Goal: Task Accomplishment & Management: Manage account settings

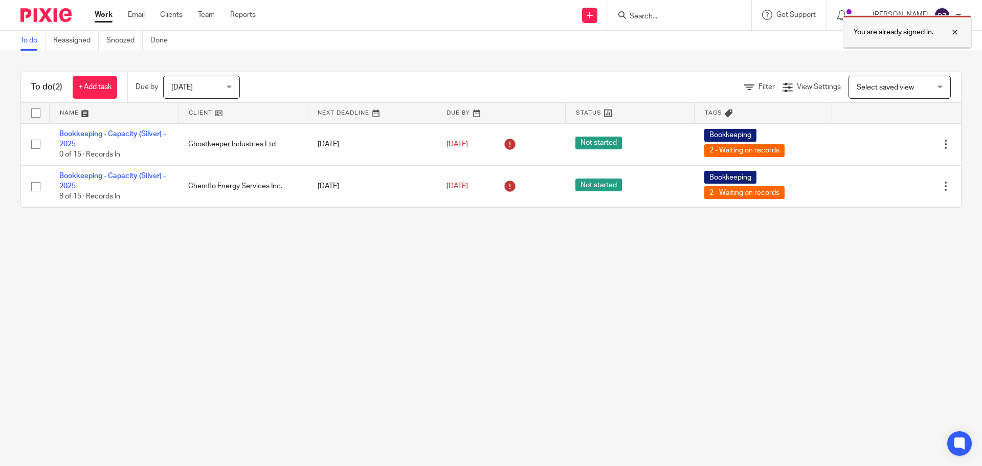
click at [958, 29] on div at bounding box center [947, 32] width 28 height 12
click at [654, 9] on form at bounding box center [683, 15] width 109 height 13
click at [655, 13] on input "Search" at bounding box center [675, 16] width 92 height 9
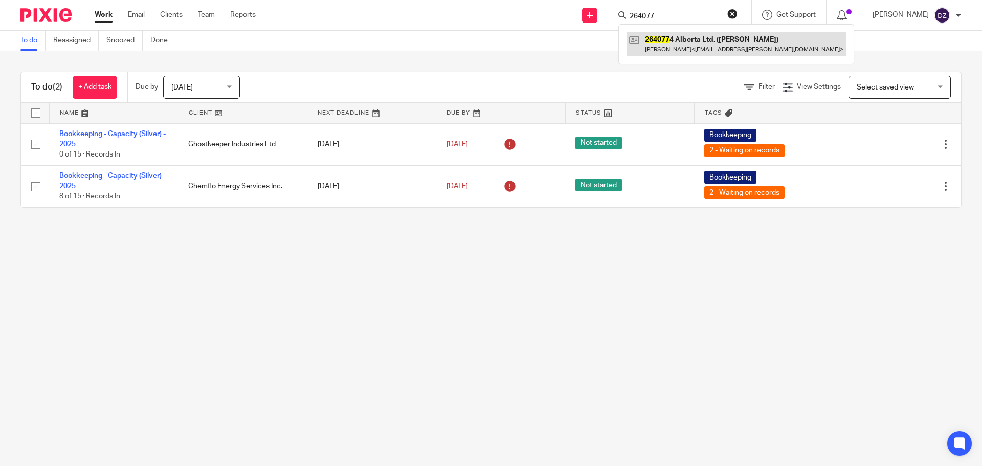
type input "264077"
click at [693, 37] on link at bounding box center [736, 44] width 219 height 24
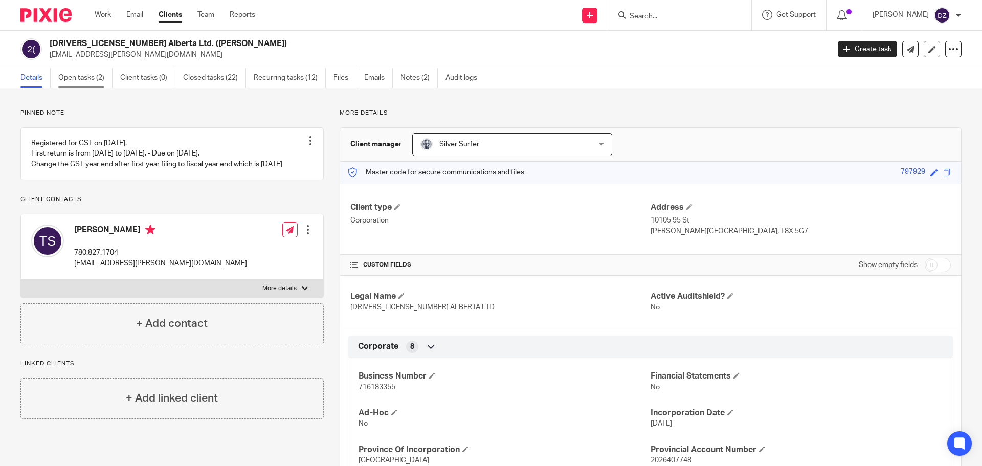
click at [91, 77] on link "Open tasks (2)" at bounding box center [85, 78] width 54 height 20
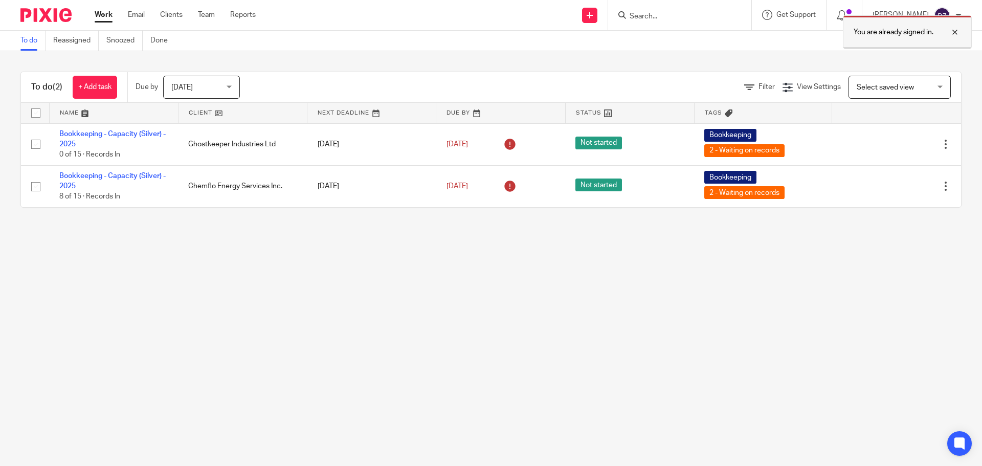
click at [953, 31] on div at bounding box center [947, 32] width 28 height 12
click at [636, 14] on input "Search" at bounding box center [675, 16] width 92 height 9
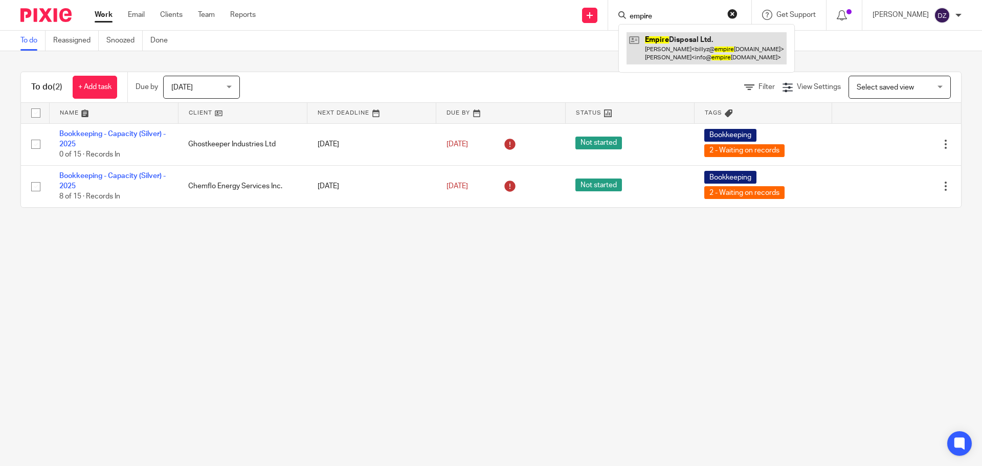
type input "empire"
click at [687, 40] on link at bounding box center [707, 48] width 160 height 32
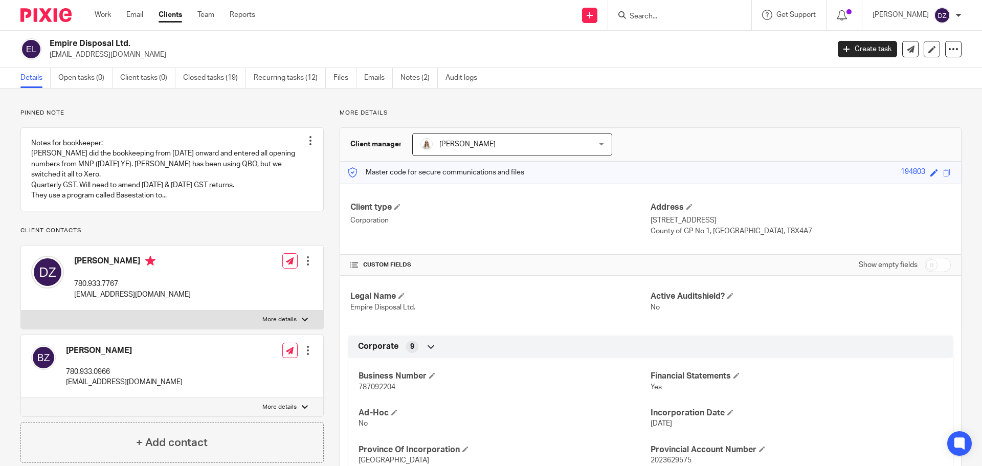
click at [295, 327] on label "More details" at bounding box center [172, 319] width 302 height 18
click at [21, 310] on input "More details" at bounding box center [20, 310] width 1 height 1
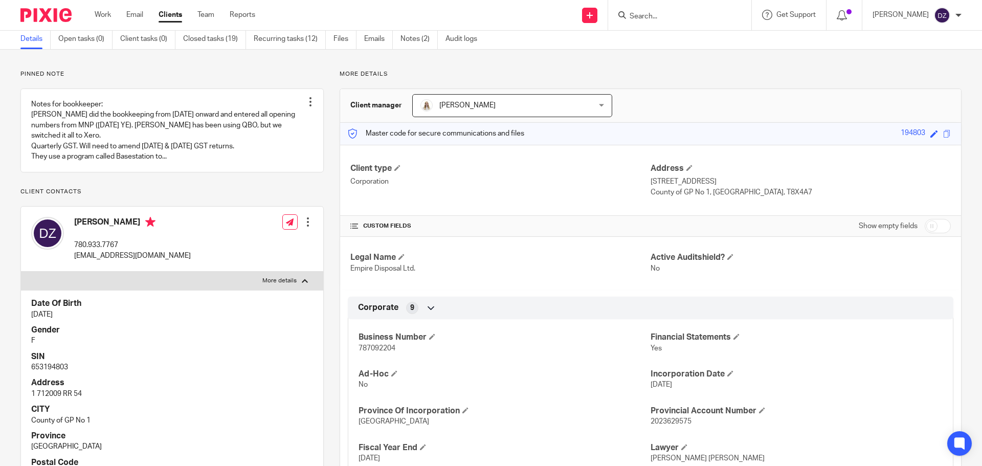
scroll to position [51, 0]
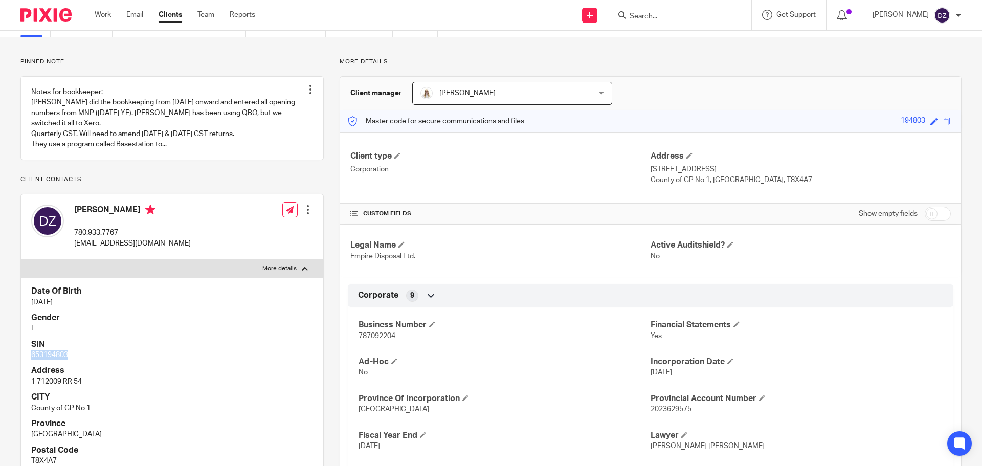
drag, startPoint x: 81, startPoint y: 370, endPoint x: 18, endPoint y: 361, distance: 63.5
copy p "653194803"
click at [297, 278] on label "More details" at bounding box center [172, 268] width 302 height 18
click at [21, 259] on input "More details" at bounding box center [20, 259] width 1 height 1
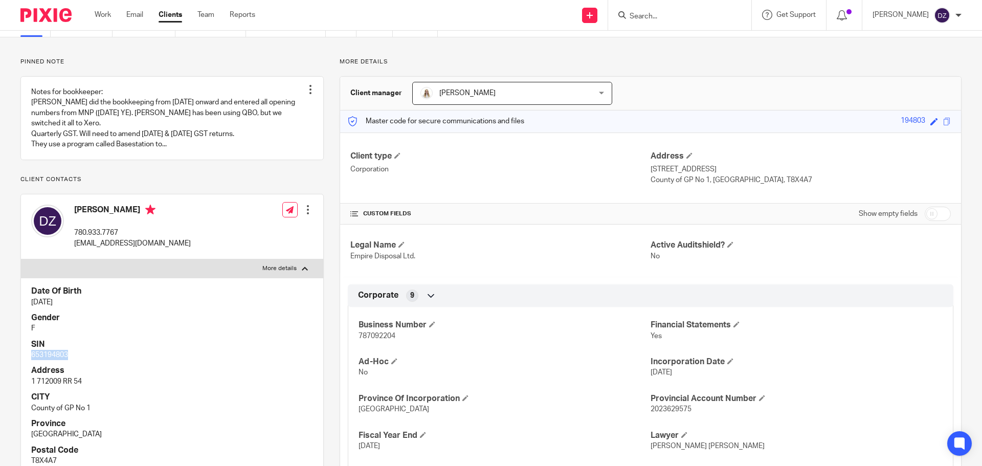
checkbox input "false"
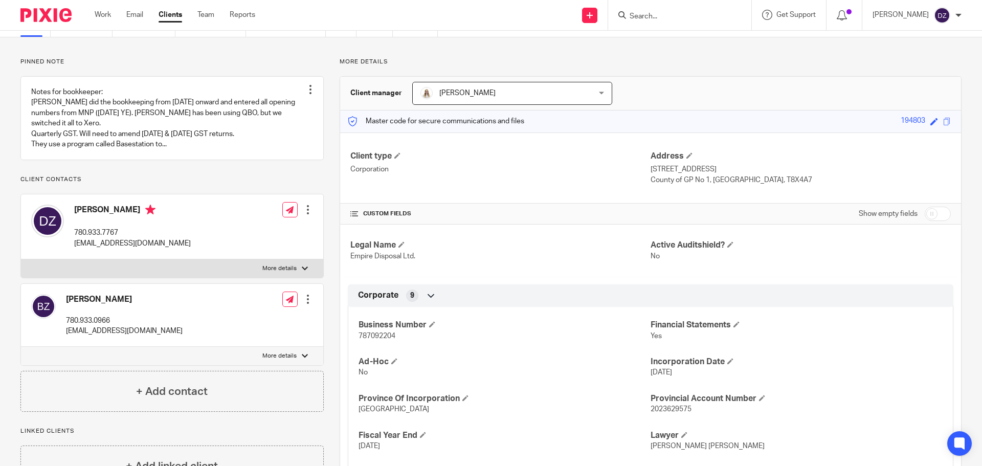
click at [306, 365] on label "More details" at bounding box center [172, 356] width 302 height 18
click at [21, 347] on input "More details" at bounding box center [20, 346] width 1 height 1
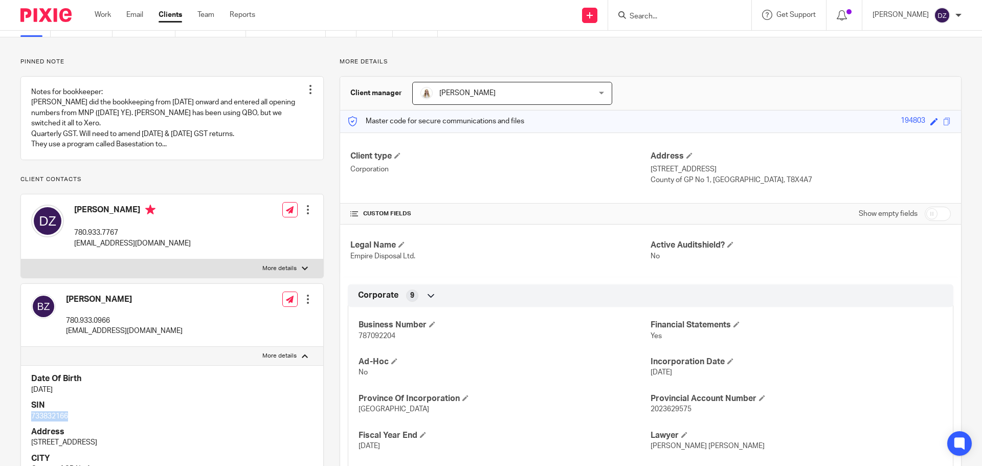
click at [25, 426] on div "Date Of Birth Jul 19, 1982 SIN 733832166 Address 1-712009 Range Rd 54 CITY Coun…" at bounding box center [172, 463] width 302 height 196
copy p "733832166"
click at [307, 365] on label "More details" at bounding box center [172, 356] width 302 height 18
click at [21, 347] on input "More details" at bounding box center [20, 346] width 1 height 1
checkbox input "false"
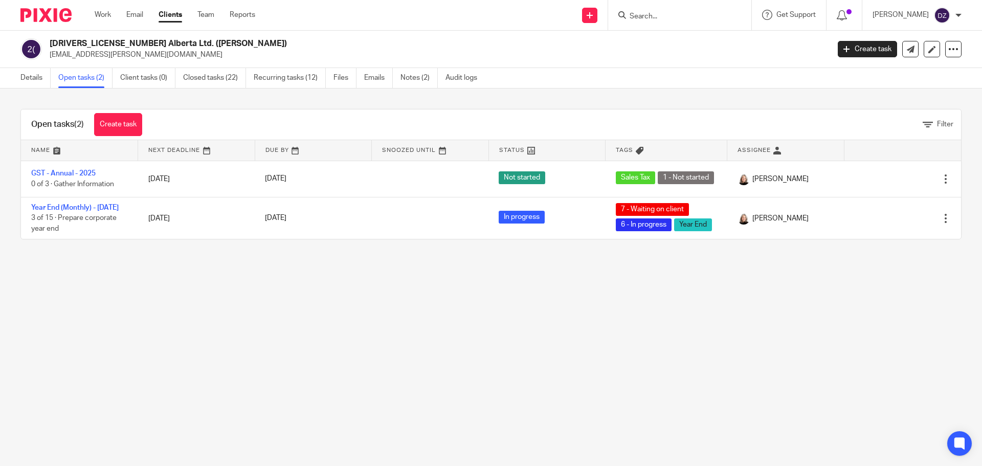
click at [225, 77] on link "Closed tasks (22)" at bounding box center [214, 78] width 63 height 20
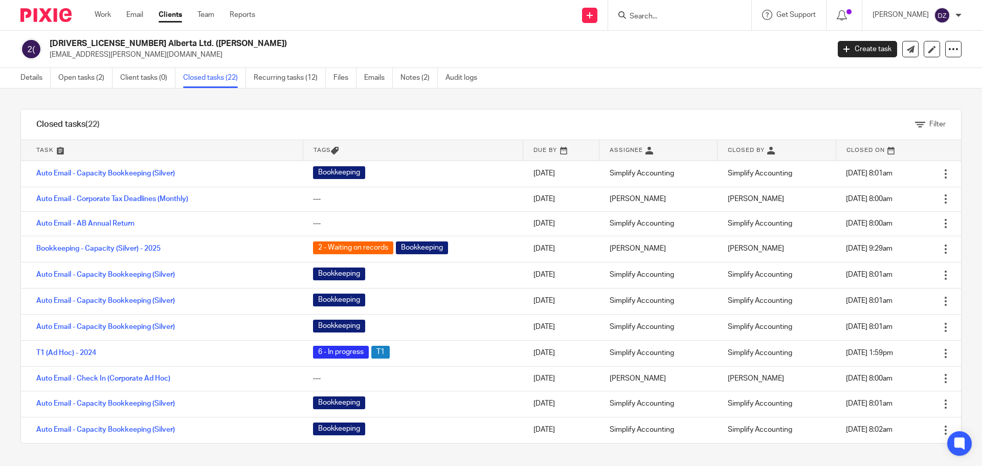
click at [956, 15] on div at bounding box center [958, 15] width 6 height 6
click at [918, 43] on span "My profile" at bounding box center [919, 40] width 32 height 7
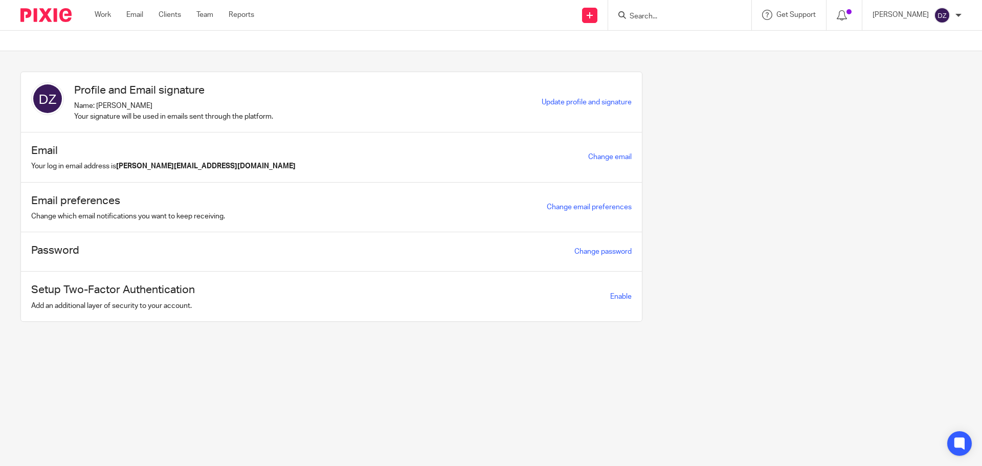
click at [30, 97] on div "Profile and Email signature Name: Doria Zacharias Your signature will be used i…" at bounding box center [331, 102] width 621 height 60
click at [48, 97] on img at bounding box center [47, 98] width 33 height 33
click at [605, 102] on span "Update profile and signature" at bounding box center [587, 102] width 90 height 7
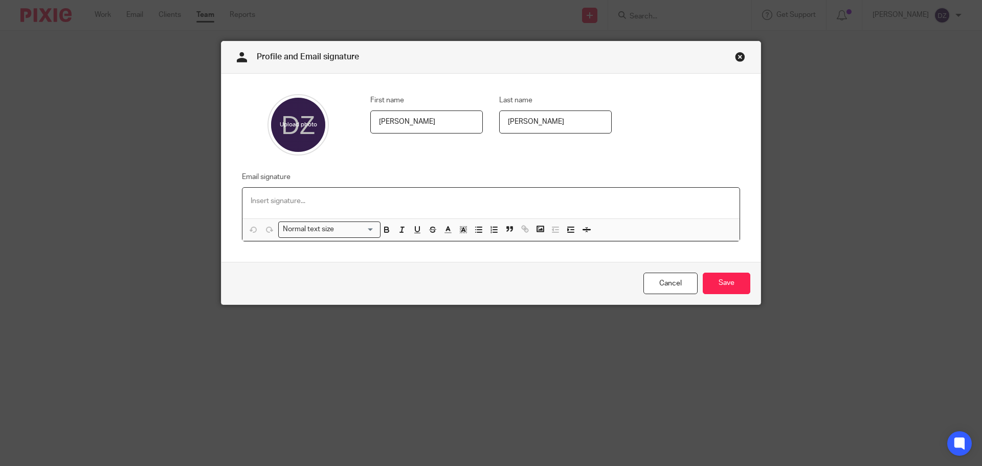
click at [273, 197] on p at bounding box center [491, 201] width 481 height 10
click at [292, 131] on input "file" at bounding box center [297, 124] width 61 height 61
type input "C:\fakepath\Doria - Small - Web and Social.jpg"
drag, startPoint x: 298, startPoint y: 133, endPoint x: 293, endPoint y: 148, distance: 15.5
click at [293, 148] on input "file" at bounding box center [297, 124] width 61 height 61
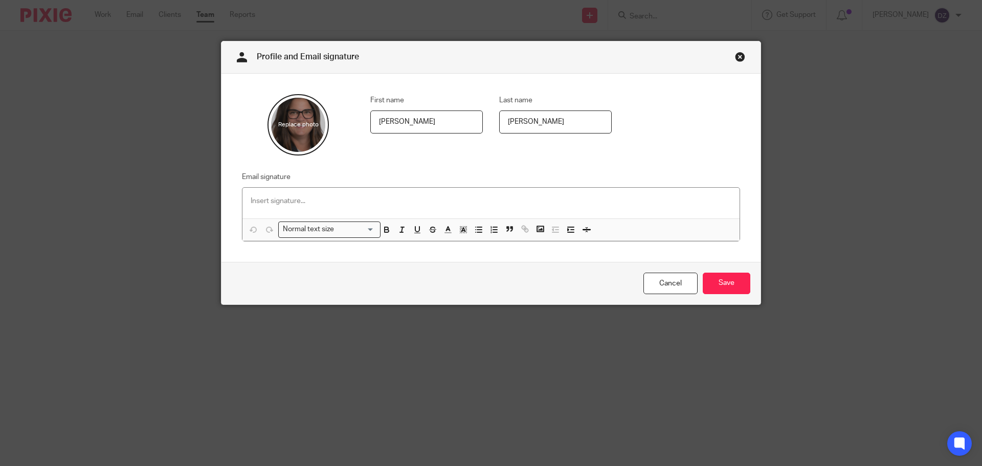
click at [386, 175] on fieldset "Email signature Normal text size Loading... Remove Edit" at bounding box center [491, 206] width 498 height 71
click at [320, 198] on p at bounding box center [491, 201] width 481 height 10
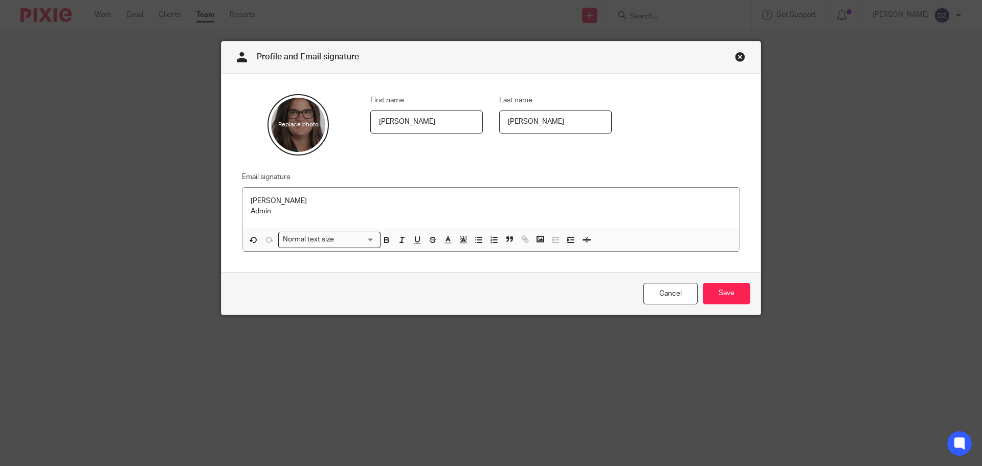
click at [286, 217] on div "Doria Zacharias Admin" at bounding box center [490, 208] width 497 height 41
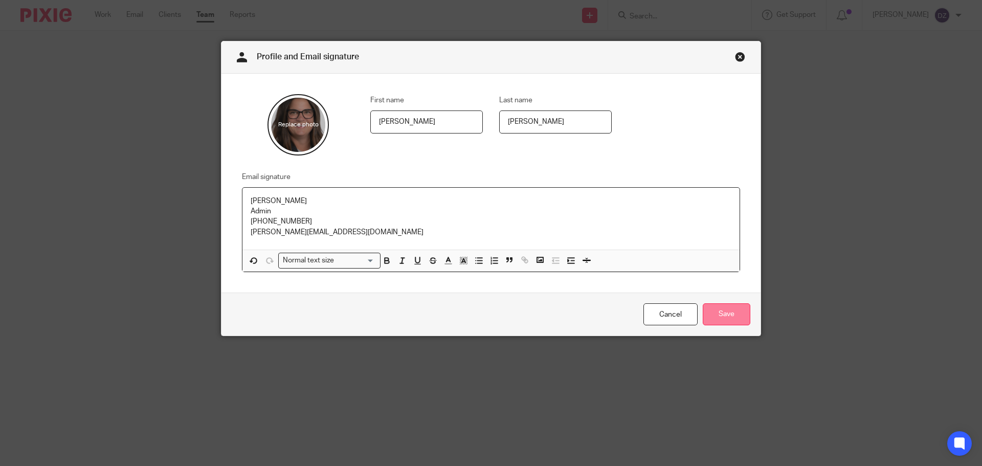
click at [723, 315] on input "Save" at bounding box center [727, 314] width 48 height 22
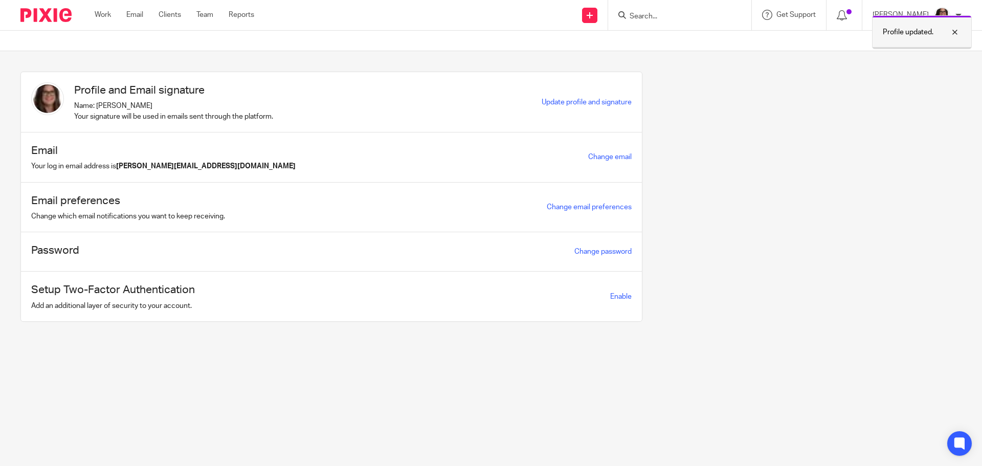
click at [954, 33] on div at bounding box center [947, 32] width 28 height 12
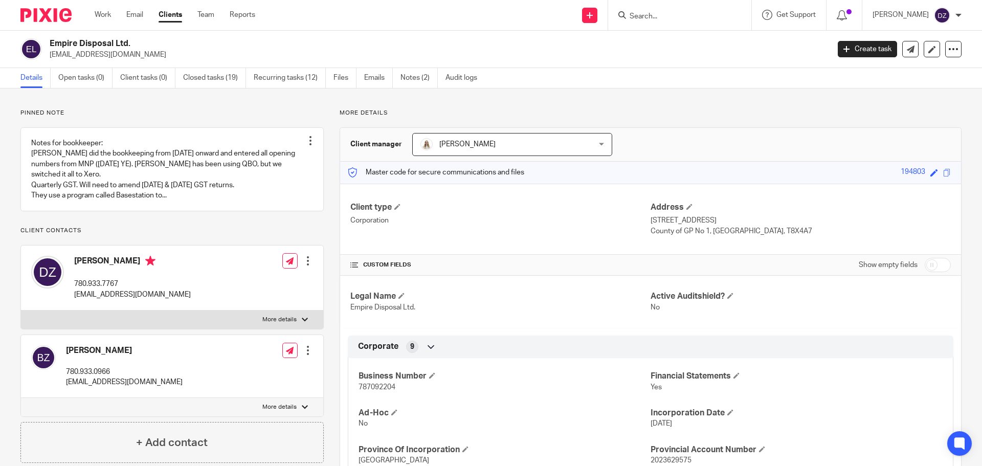
scroll to position [51, 0]
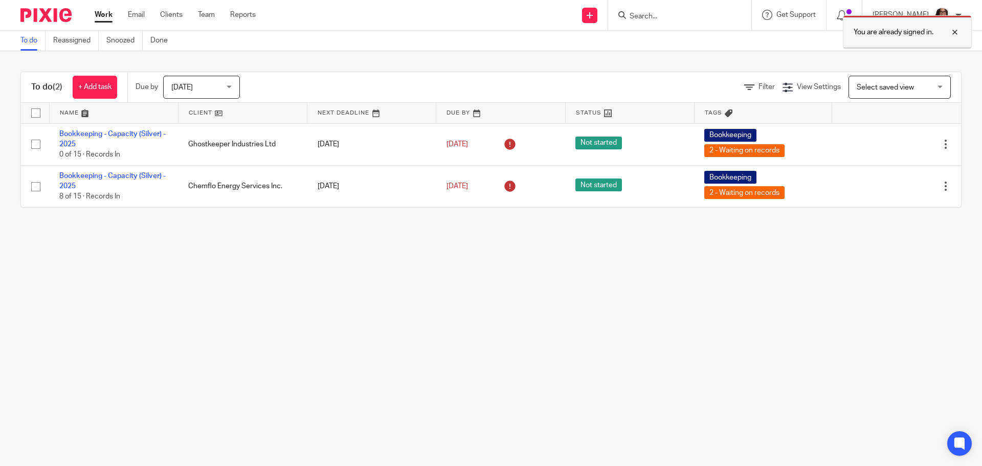
click at [955, 33] on div at bounding box center [947, 32] width 28 height 12
